Goal: Task Accomplishment & Management: Manage account settings

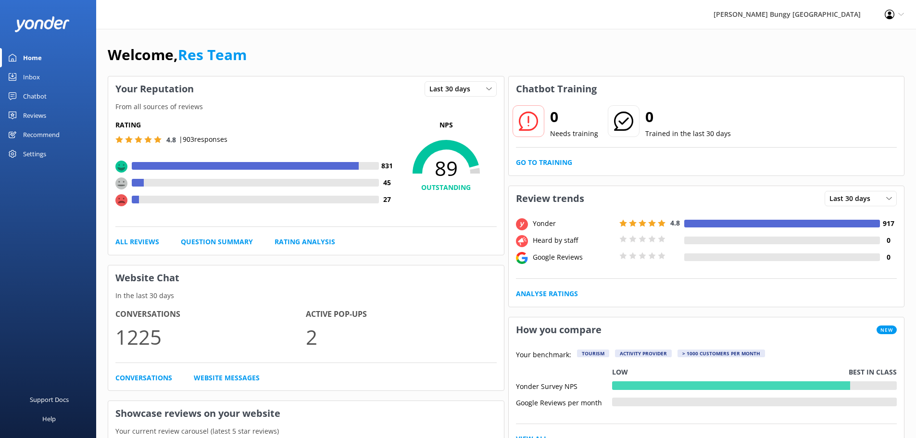
click at [69, 71] on link "Inbox" at bounding box center [48, 76] width 96 height 19
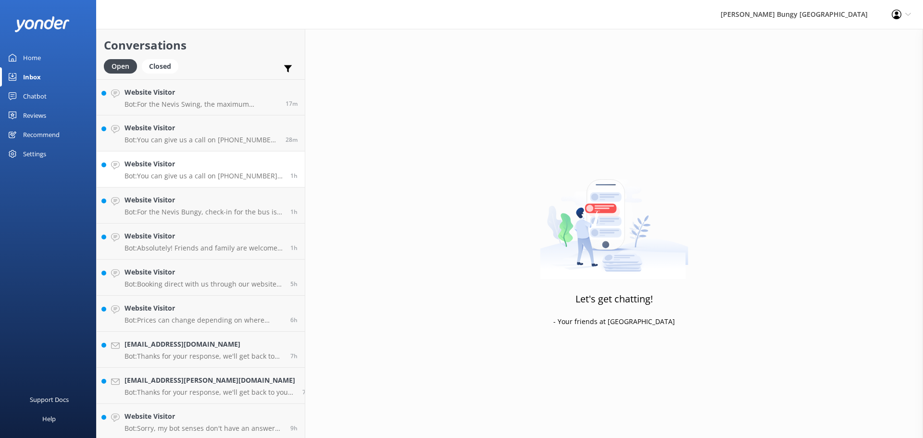
click at [188, 164] on h4 "Website Visitor" at bounding box center [204, 164] width 159 height 11
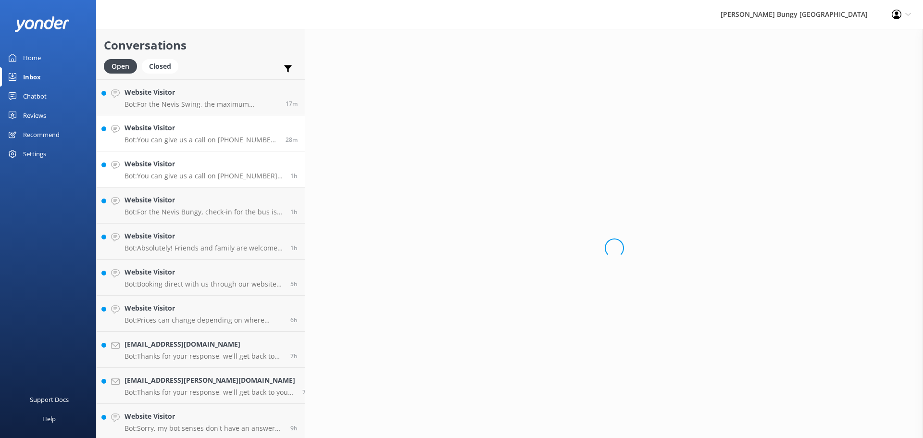
click at [187, 138] on p "Bot: You can give us a call on [PHONE_NUMBER] or [PHONE_NUMBER] to chat with a …" at bounding box center [202, 140] width 154 height 9
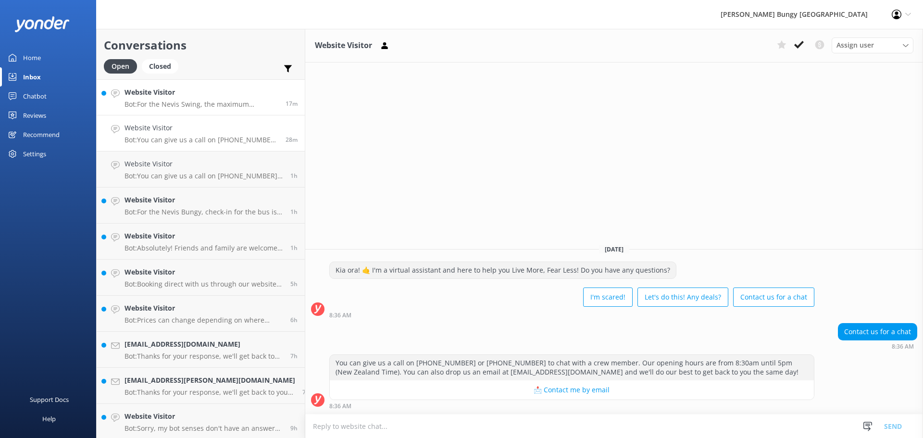
click at [190, 95] on h4 "Website Visitor" at bounding box center [202, 92] width 154 height 11
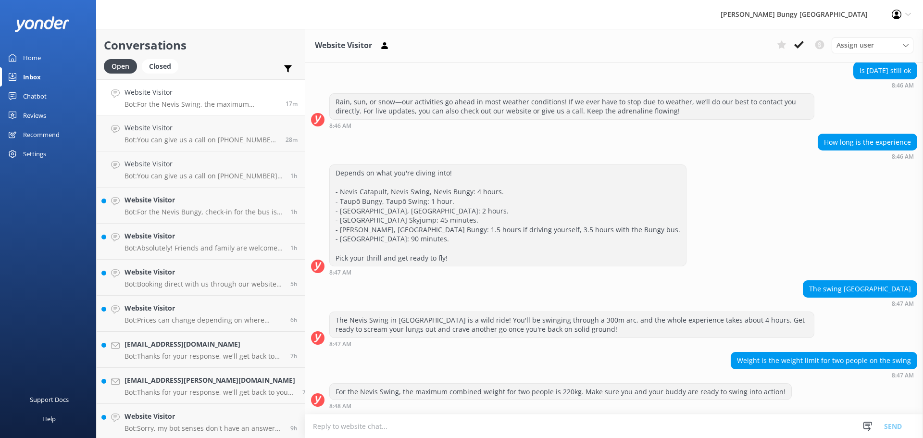
scroll to position [287, 0]
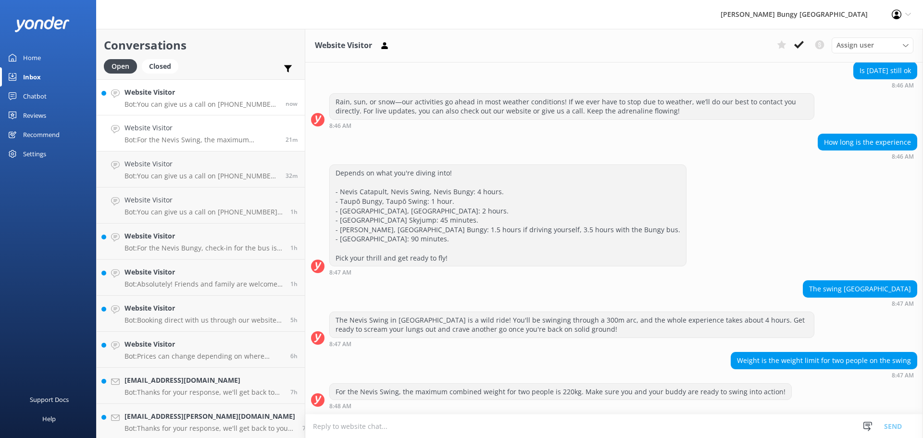
click at [196, 87] on link "Website Visitor Bot: You can give us a call on [PHONE_NUMBER] or [PHONE_NUMBER]…" at bounding box center [201, 97] width 208 height 36
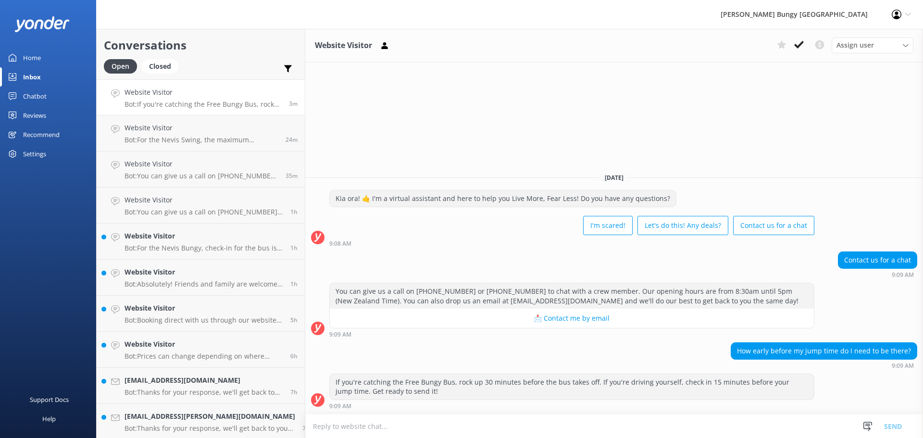
click at [691, 129] on div "Website Visitor Assign user [PERSON_NAME] [PERSON_NAME] Tech Admin [PERSON_NAME…" at bounding box center [614, 233] width 618 height 409
